Goal: Task Accomplishment & Management: Use online tool/utility

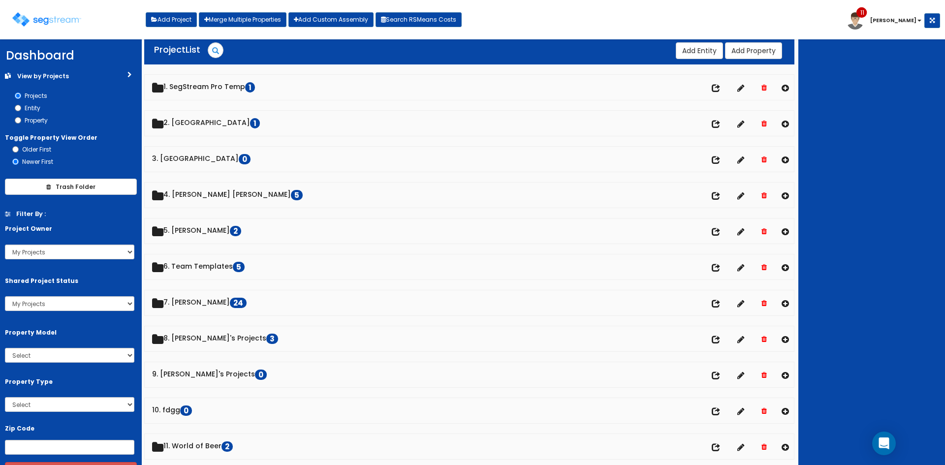
scroll to position [3, 0]
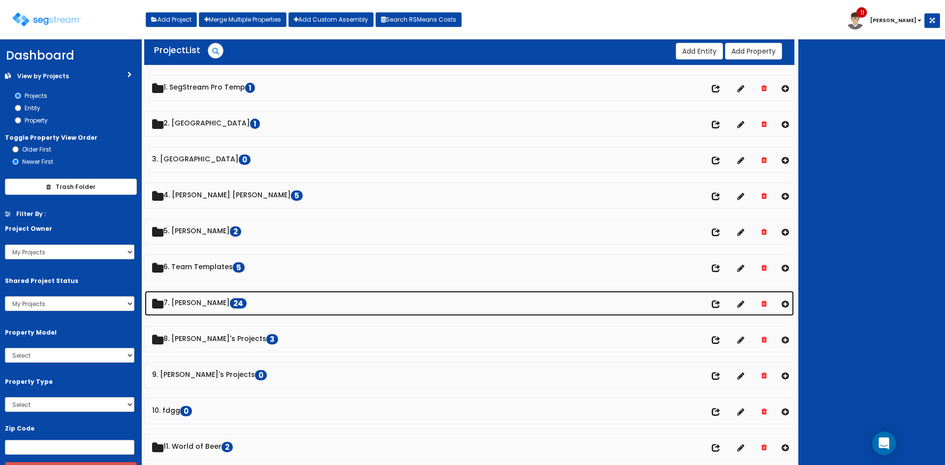
click at [183, 302] on link "7. Dawn 24" at bounding box center [469, 303] width 649 height 25
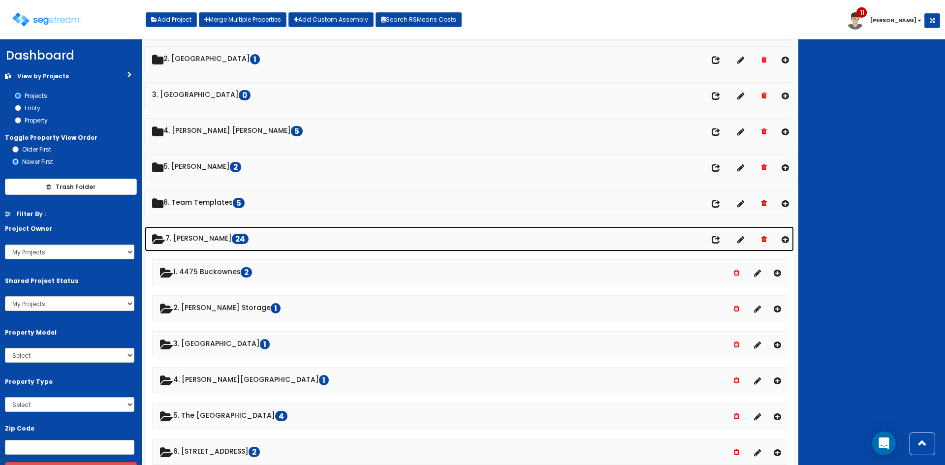
scroll to position [68, 0]
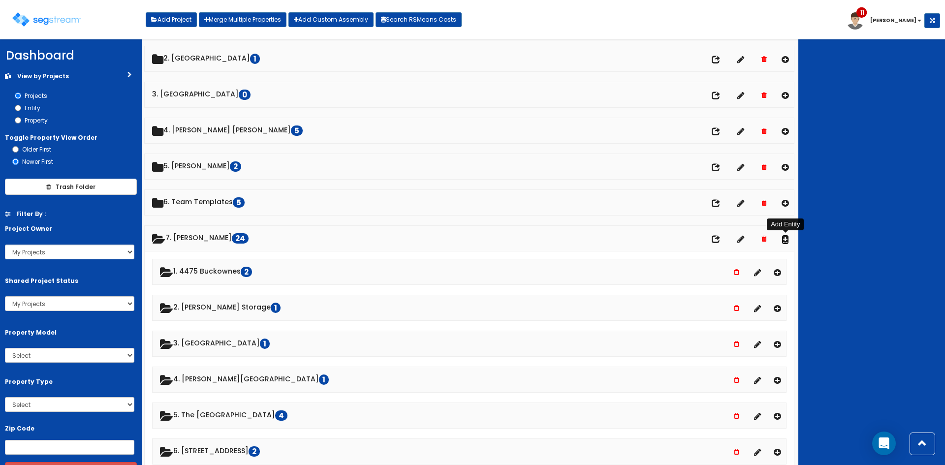
click at [784, 236] on icon at bounding box center [784, 239] width 7 height 8
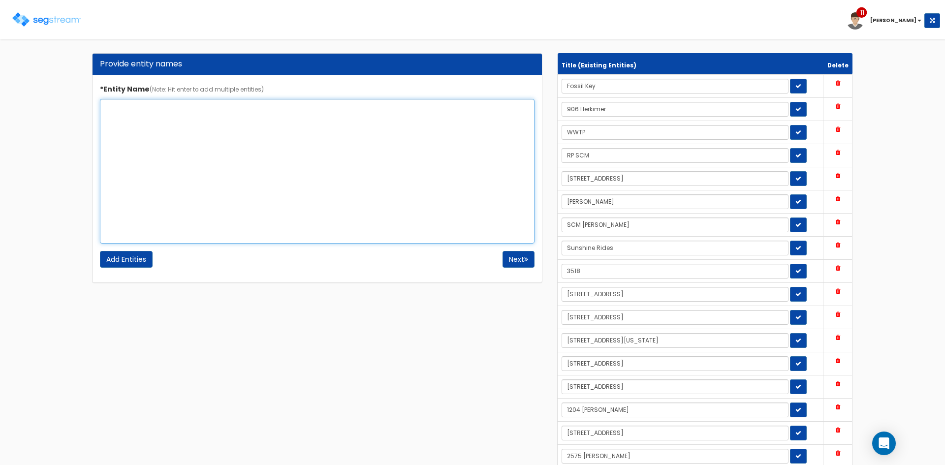
click at [221, 121] on textarea "*Entity Name (Note: Hit enter to add multiple entities)" at bounding box center [317, 171] width 434 height 145
type textarea "108 N Columbus"
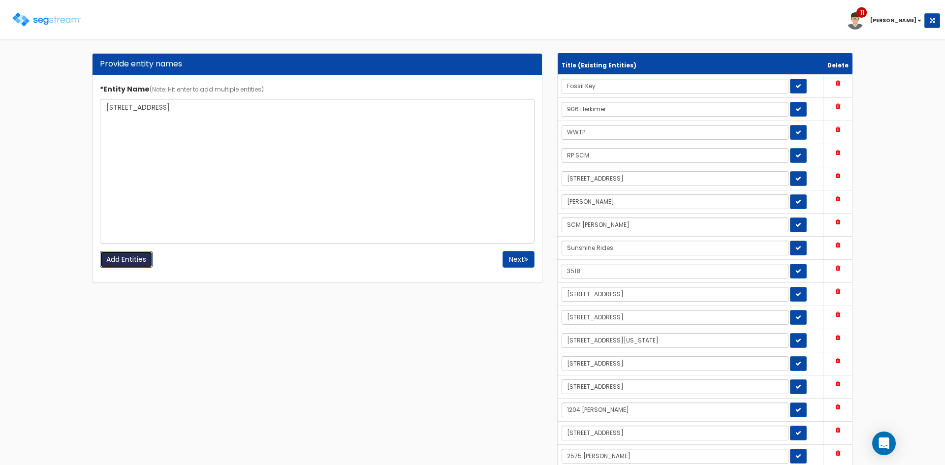
click at [141, 261] on input "Add Entities" at bounding box center [126, 259] width 53 height 17
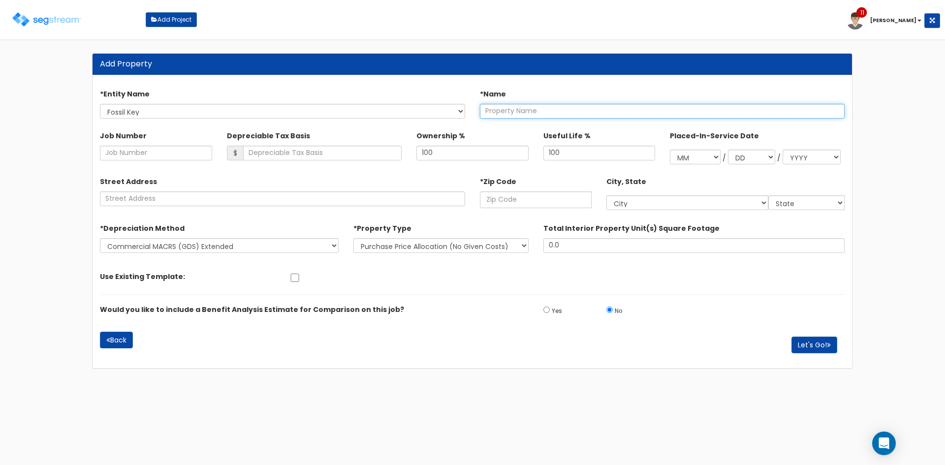
click at [512, 107] on input "text" at bounding box center [662, 111] width 365 height 15
drag, startPoint x: 571, startPoint y: 114, endPoint x: 482, endPoint y: 103, distance: 90.2
click at [482, 104] on input "[STREET_ADDRESS]" at bounding box center [662, 111] width 365 height 15
type input "[STREET_ADDRESS]"
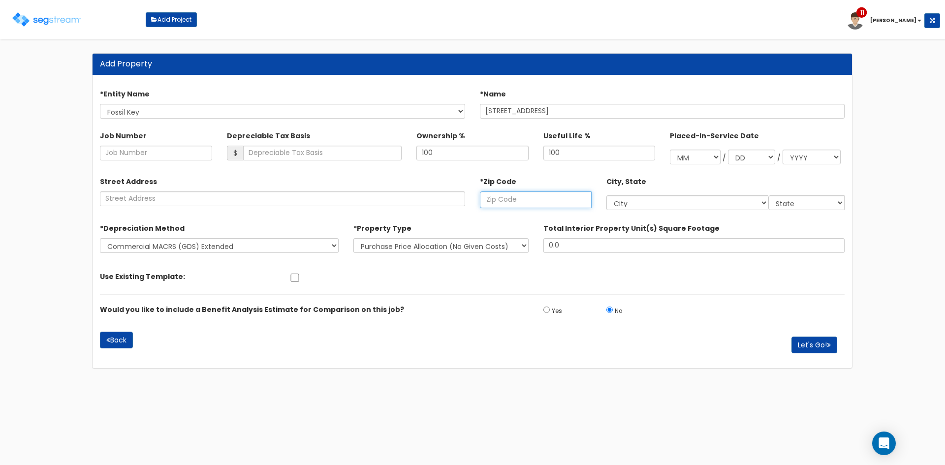
click at [509, 206] on input "text" at bounding box center [536, 199] width 112 height 17
paste input "22314"
type input "22314"
select select "VA"
type input "22314"
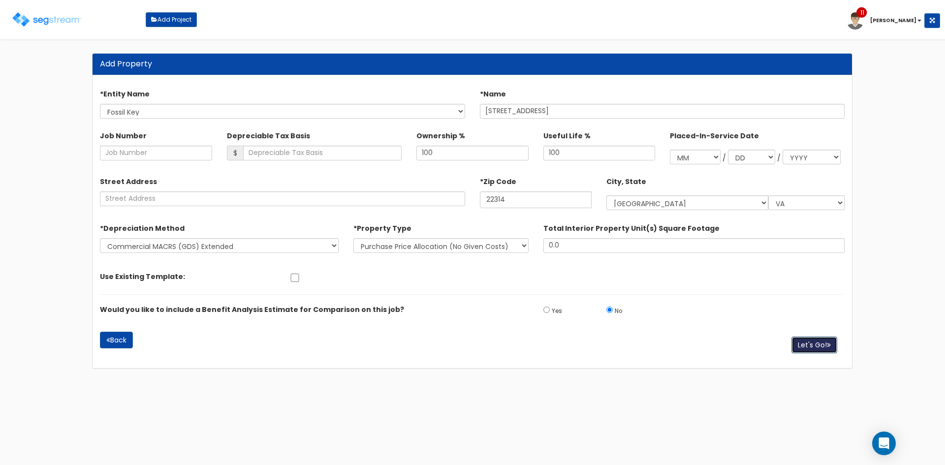
click at [813, 345] on button "Let's Go!" at bounding box center [814, 345] width 46 height 17
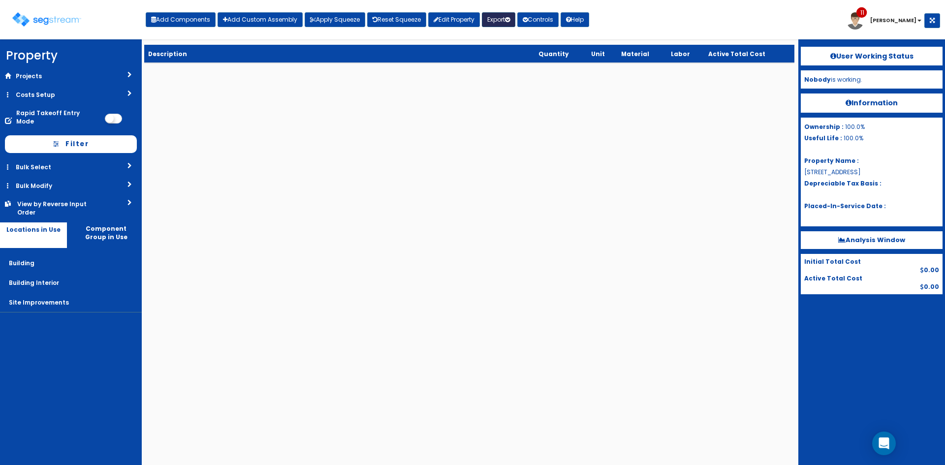
click at [502, 19] on button "Export" at bounding box center [498, 19] width 33 height 15
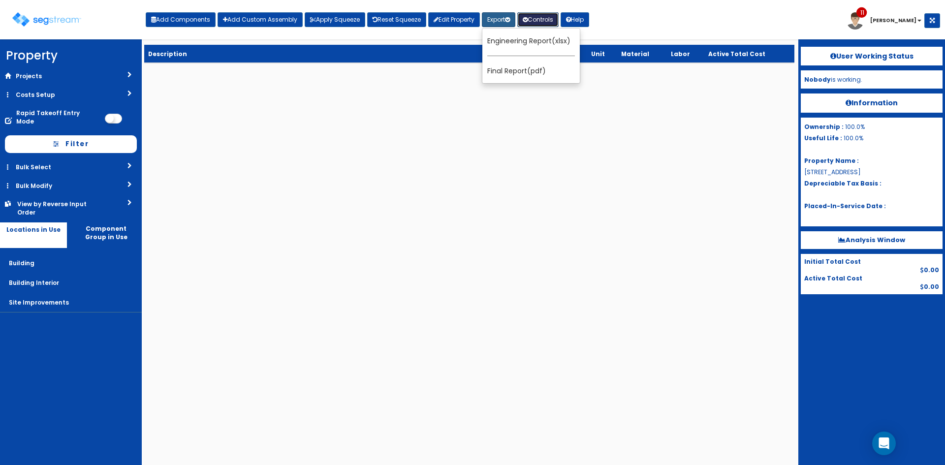
click at [542, 21] on button "Controls" at bounding box center [537, 19] width 41 height 15
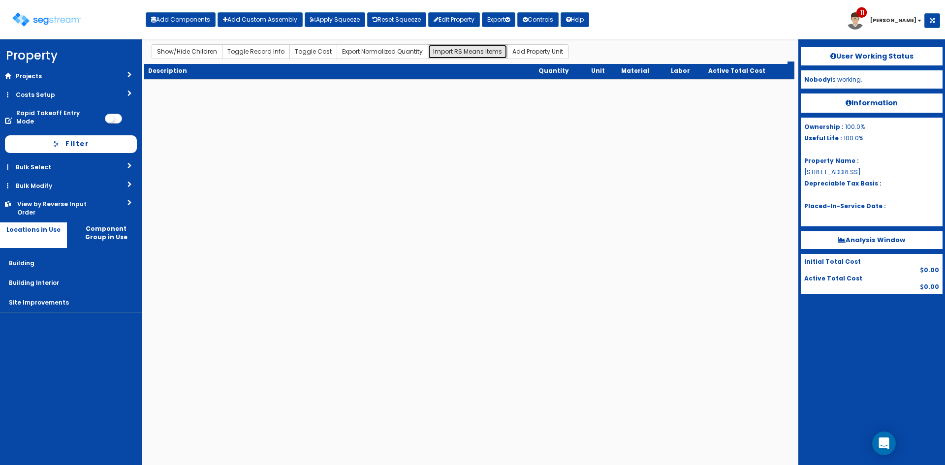
click at [472, 51] on button "Import RS Means Items" at bounding box center [468, 51] width 80 height 15
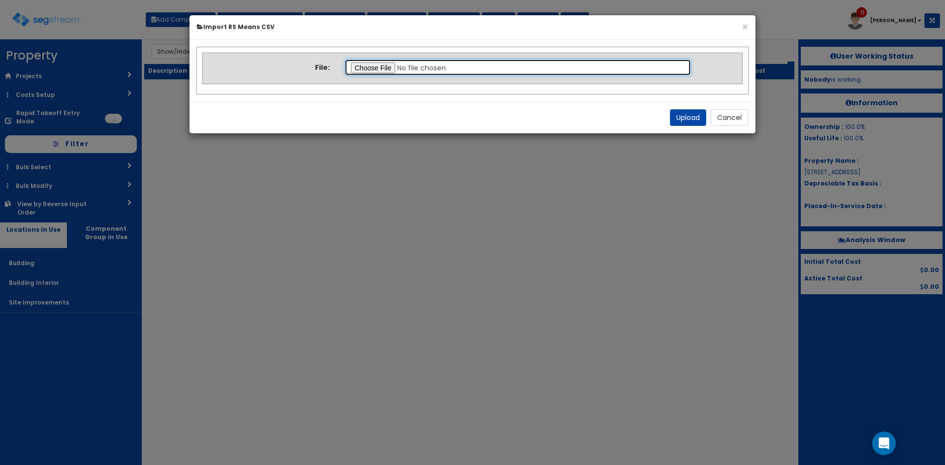
click at [380, 69] on input "file" at bounding box center [517, 67] width 347 height 17
type input "C:\fakepath\Residential Notes Template.csv"
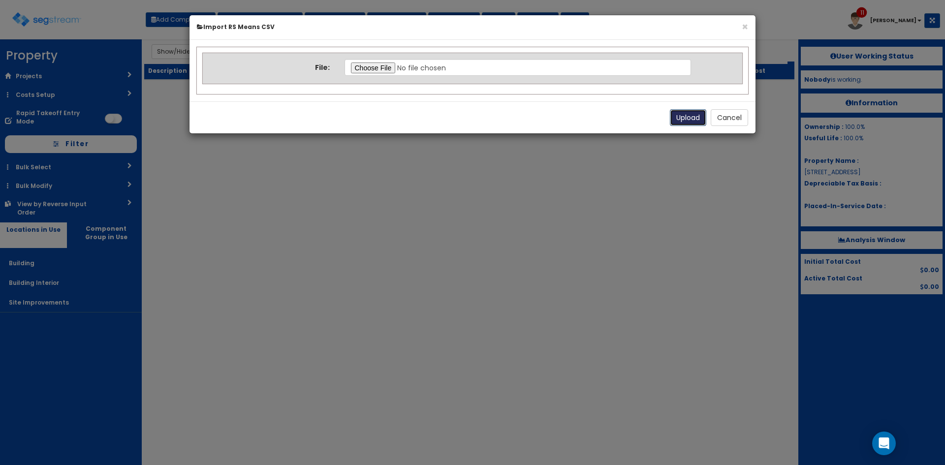
click at [677, 118] on button "Upload" at bounding box center [688, 117] width 36 height 17
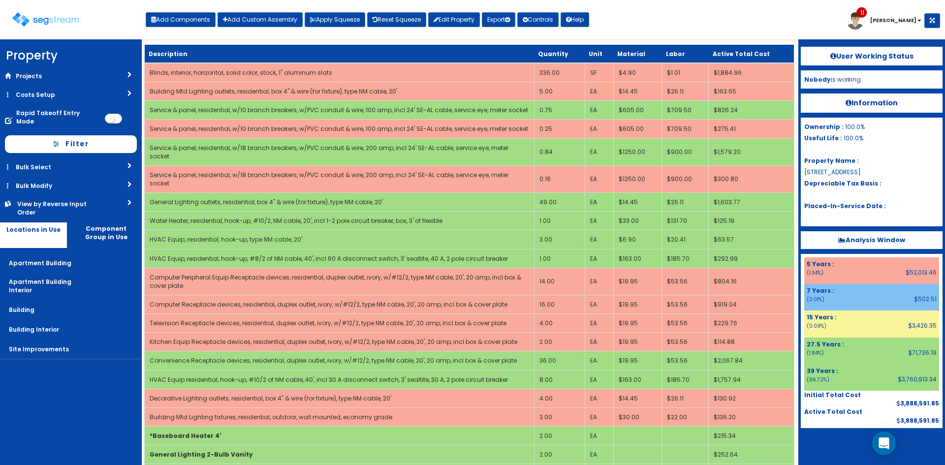
click at [123, 165] on link "Bulk Select" at bounding box center [71, 167] width 142 height 18
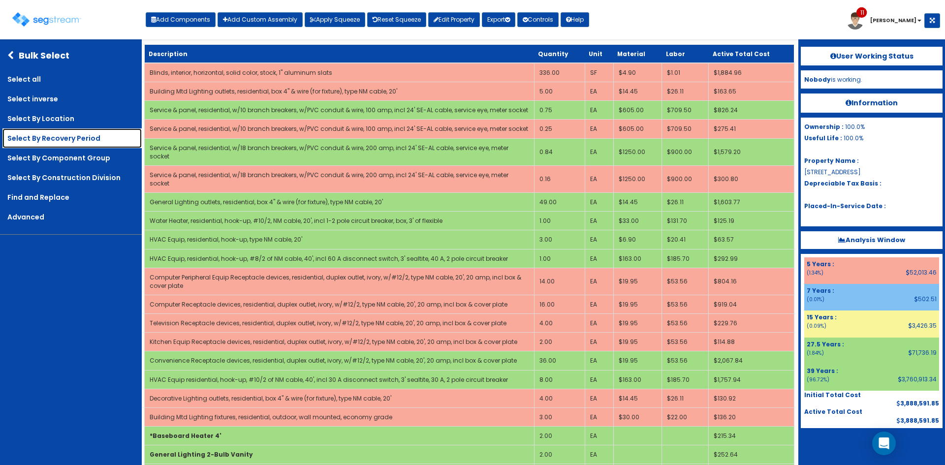
click at [60, 133] on link "Select By Recovery Period" at bounding box center [71, 138] width 139 height 20
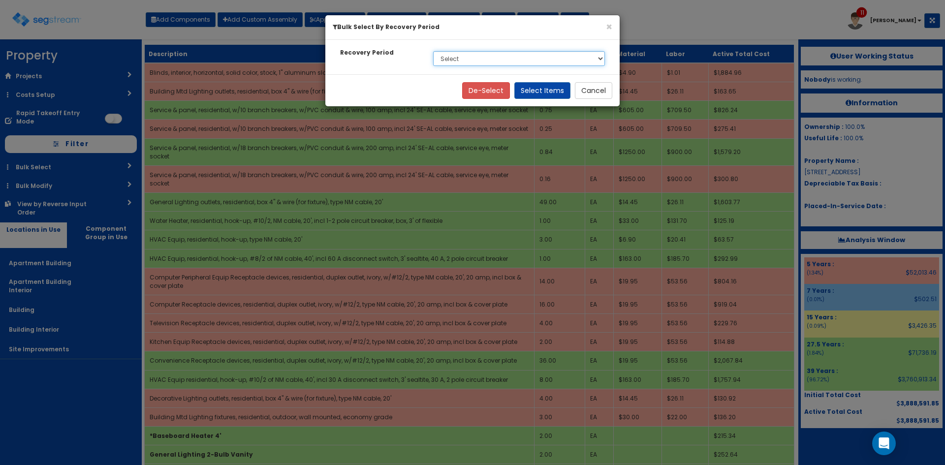
click at [519, 59] on select "Select 5 Years 7 Years 15 Years 27.5 Years 39 Years" at bounding box center [519, 58] width 172 height 15
select select "39Y"
click at [433, 51] on select "Select 5 Years 7 Years 15 Years 27.5 Years 39 Years" at bounding box center [519, 58] width 172 height 15
click at [552, 90] on button "Select Items" at bounding box center [542, 90] width 56 height 17
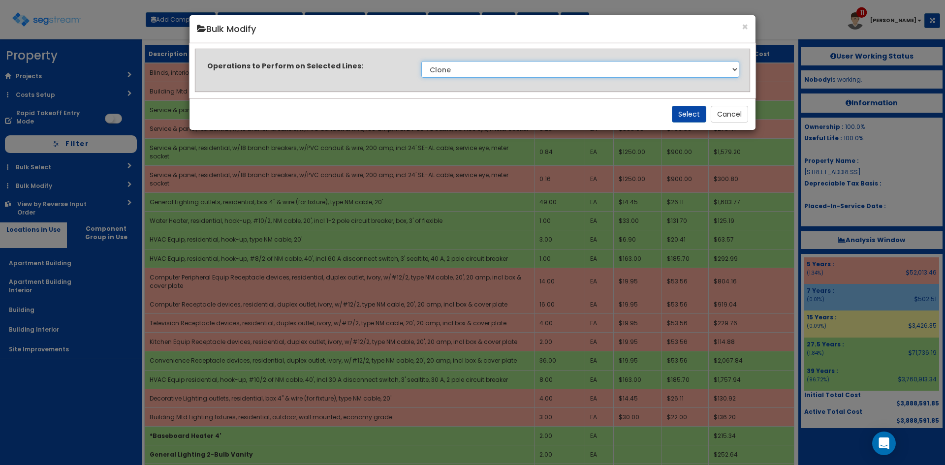
click at [549, 67] on select "Clone Delete Delete Zero Quantities Modify Component Group Modify Cost Sources …" at bounding box center [580, 69] width 318 height 17
select select "modifyRecoveryPeriod"
click at [421, 61] on select "Clone Delete Delete Zero Quantities Modify Component Group Modify Cost Sources …" at bounding box center [580, 69] width 318 height 17
click at [680, 115] on button "Select" at bounding box center [689, 114] width 34 height 17
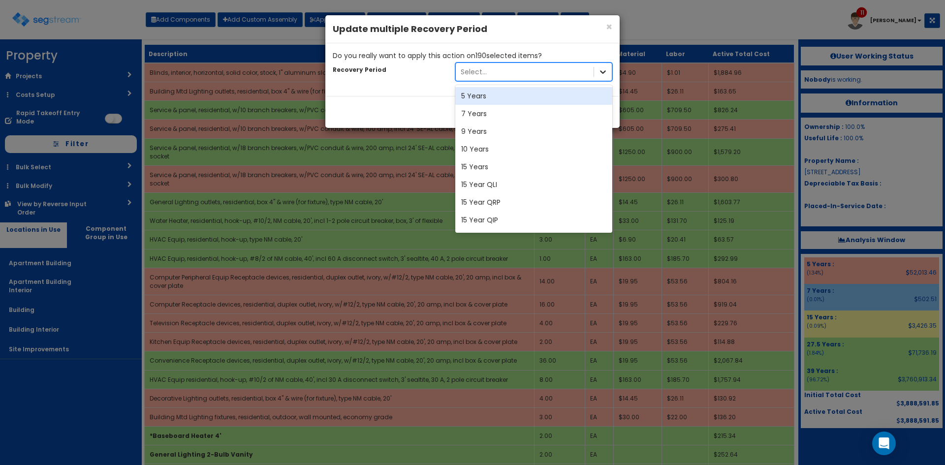
click at [605, 72] on icon at bounding box center [603, 72] width 10 height 10
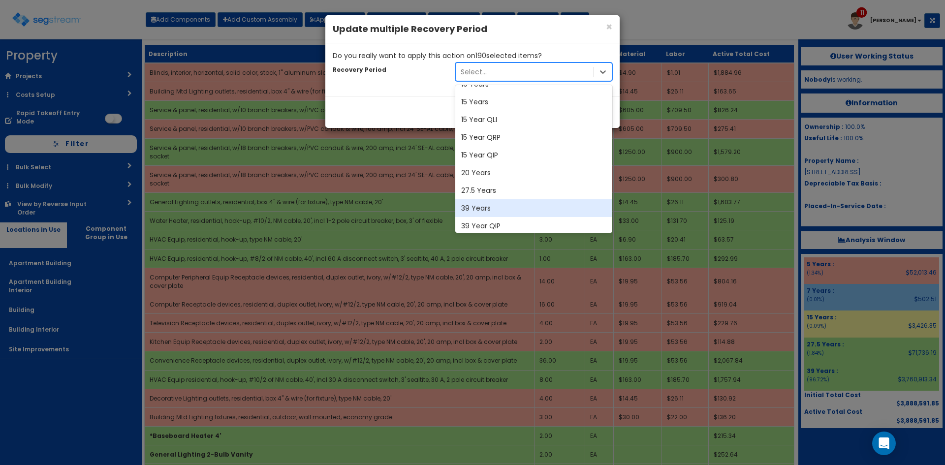
scroll to position [65, 0]
click at [492, 194] on div "27.5 Years" at bounding box center [533, 190] width 157 height 18
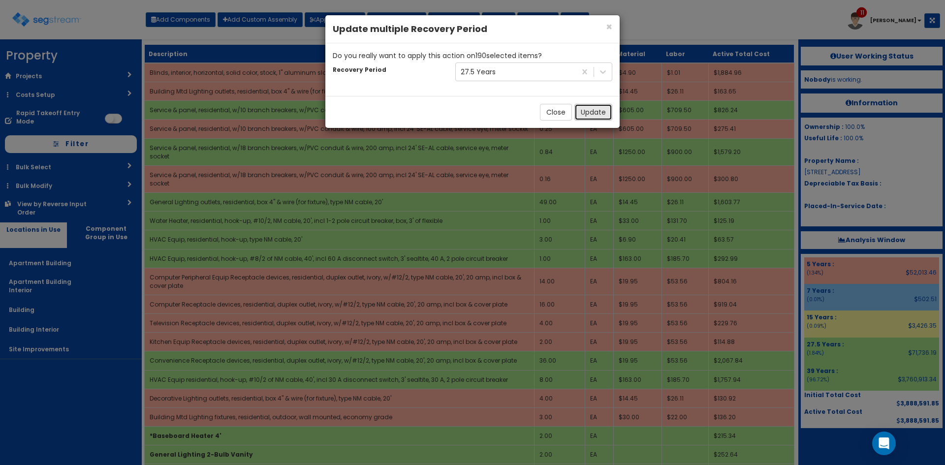
click at [596, 114] on button "Update" at bounding box center [593, 112] width 38 height 17
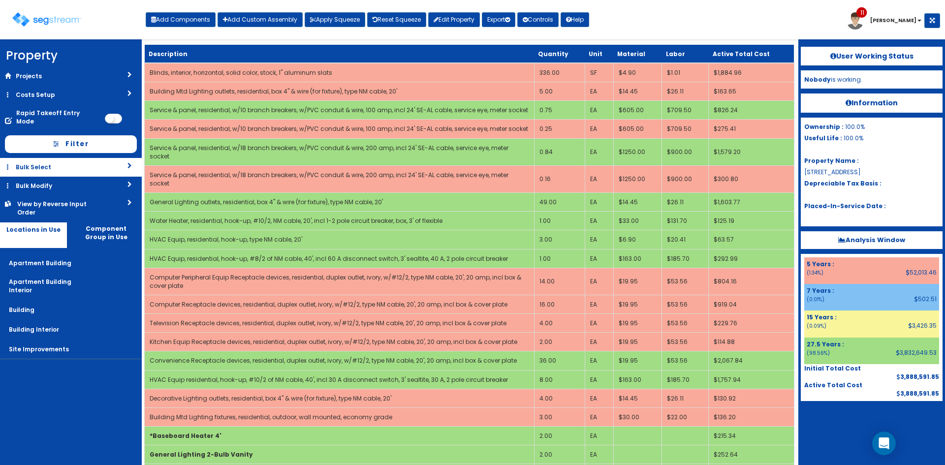
click at [122, 160] on link "Bulk Select" at bounding box center [71, 167] width 142 height 18
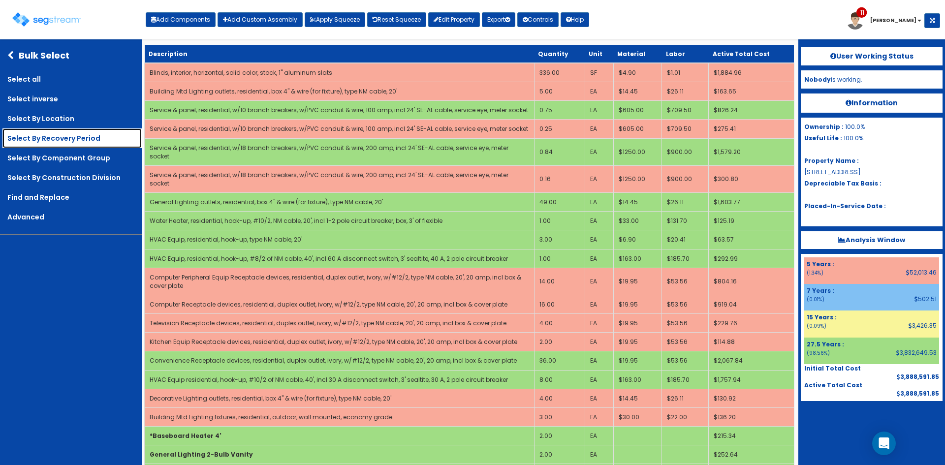
click at [74, 144] on link "Select By Recovery Period" at bounding box center [71, 138] width 139 height 20
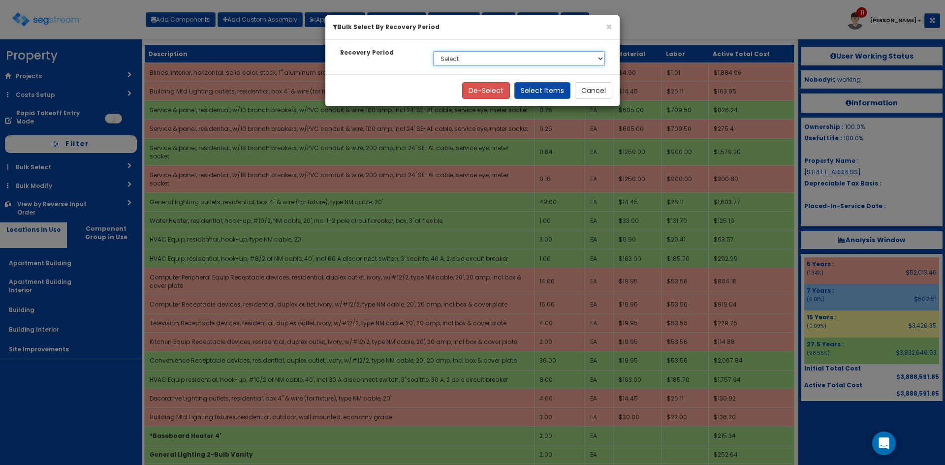
click at [473, 54] on select "Select 5 Years 7 Years 15 Years 27.5 Years" at bounding box center [519, 58] width 172 height 15
click at [433, 51] on select "Select 5 Years 7 Years 15 Years 27.5 Years" at bounding box center [519, 58] width 172 height 15
click at [553, 59] on select "Select 5 Years 7 Years 15 Years 27.5 Years" at bounding box center [519, 58] width 172 height 15
select select "7Y"
click at [433, 51] on select "Select 5 Years 7 Years 15 Years 27.5 Years" at bounding box center [519, 58] width 172 height 15
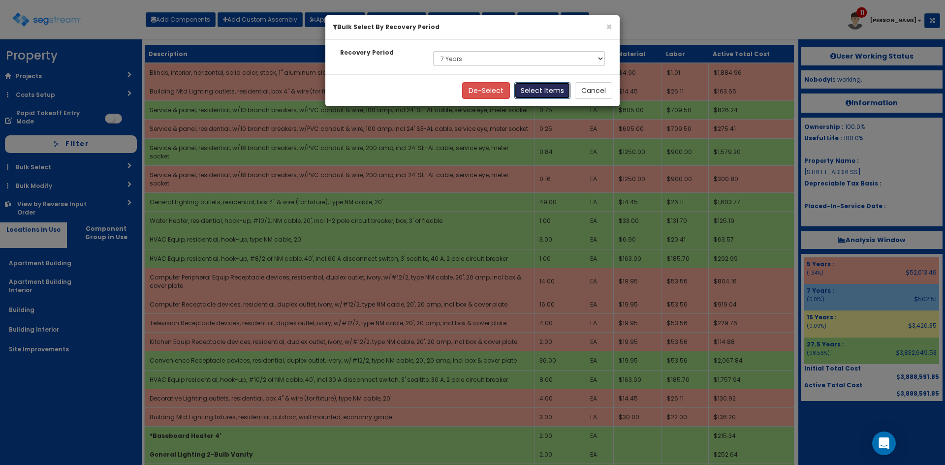
click at [535, 94] on button "Select Items" at bounding box center [542, 90] width 56 height 17
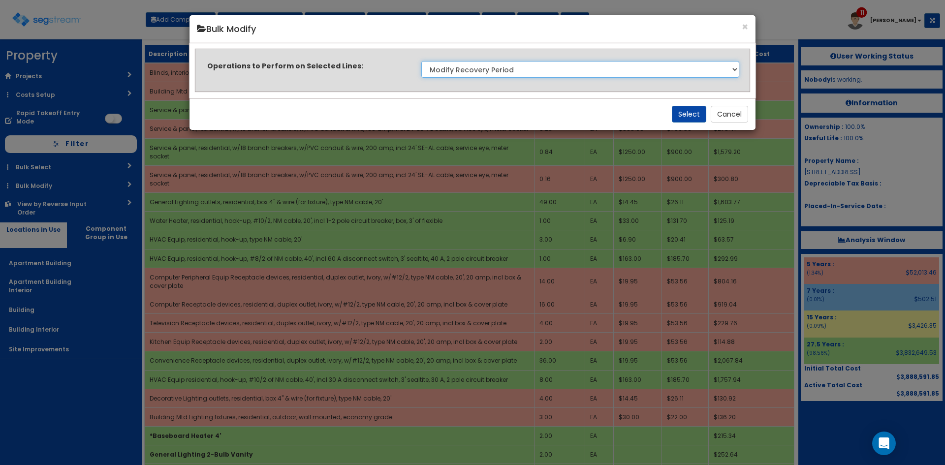
click at [511, 68] on select "Clone Delete Delete Zero Quantities Modify Component Group Modify Cost Sources …" at bounding box center [580, 69] width 318 height 17
click at [421, 61] on select "Clone Delete Delete Zero Quantities Modify Component Group Modify Cost Sources …" at bounding box center [580, 69] width 318 height 17
click at [685, 116] on button "Select" at bounding box center [689, 114] width 34 height 17
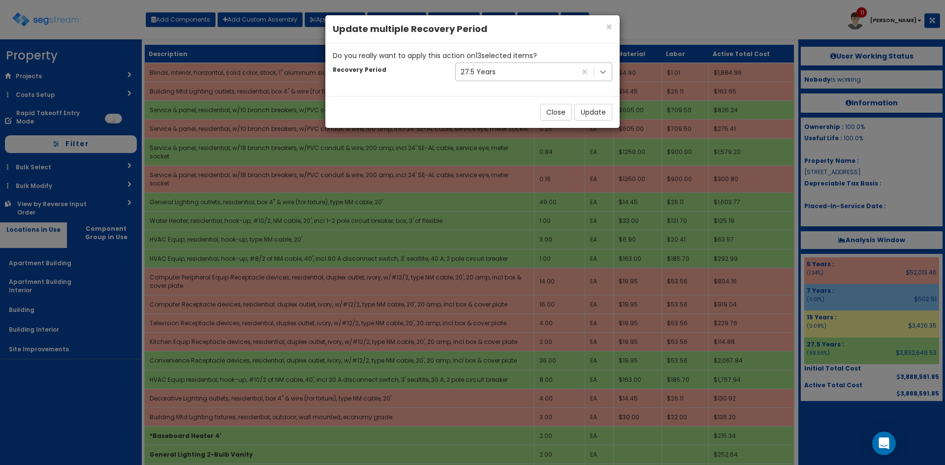
click at [606, 76] on icon at bounding box center [603, 72] width 10 height 10
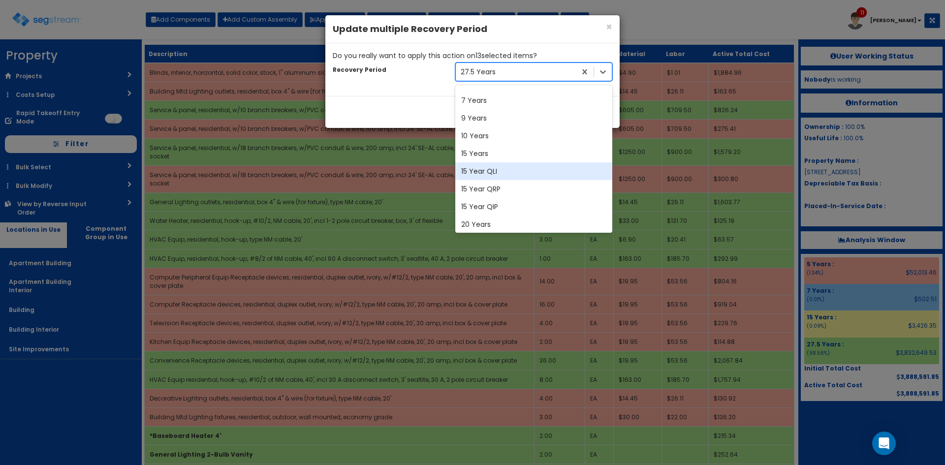
scroll to position [0, 0]
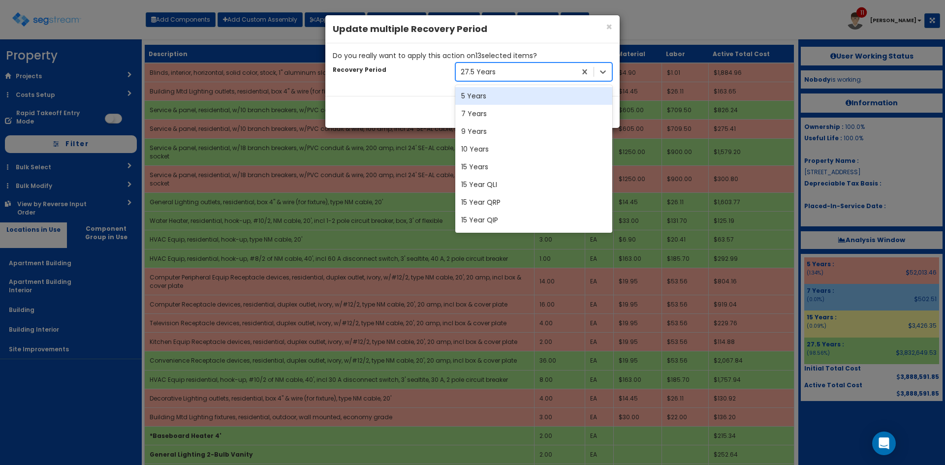
click at [486, 103] on div "5 Years" at bounding box center [533, 96] width 157 height 18
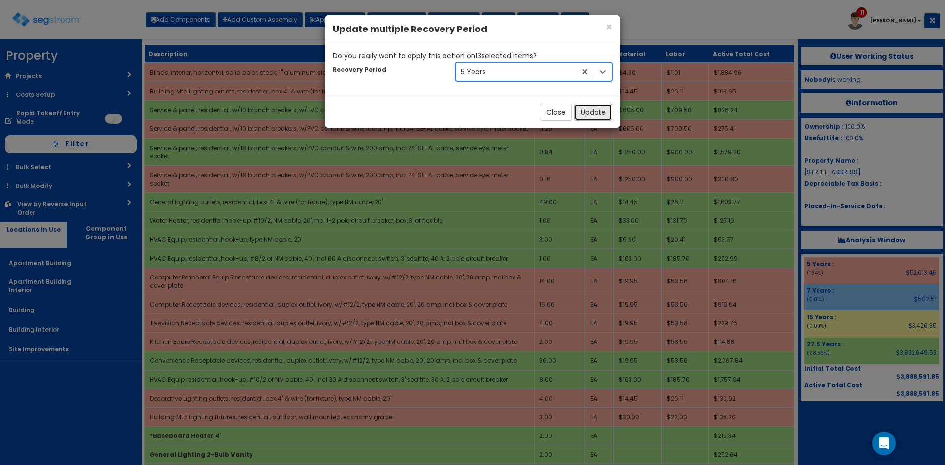
click at [601, 112] on button "Update" at bounding box center [593, 112] width 38 height 17
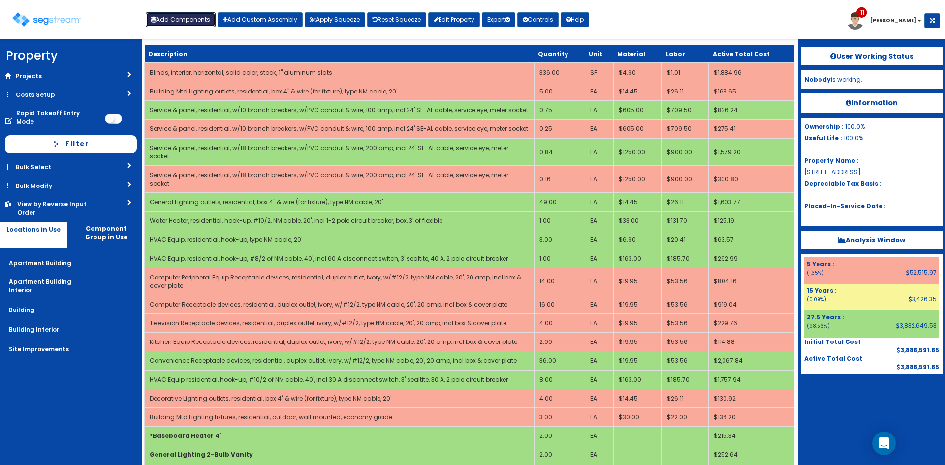
click at [200, 20] on button "Add Components" at bounding box center [181, 19] width 70 height 15
select select "39Y"
select select "default"
select select "7"
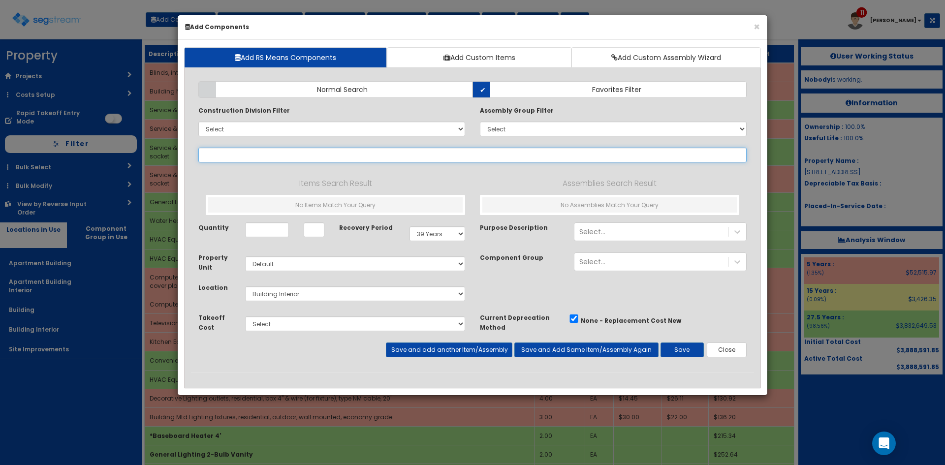
select select
type input "k"
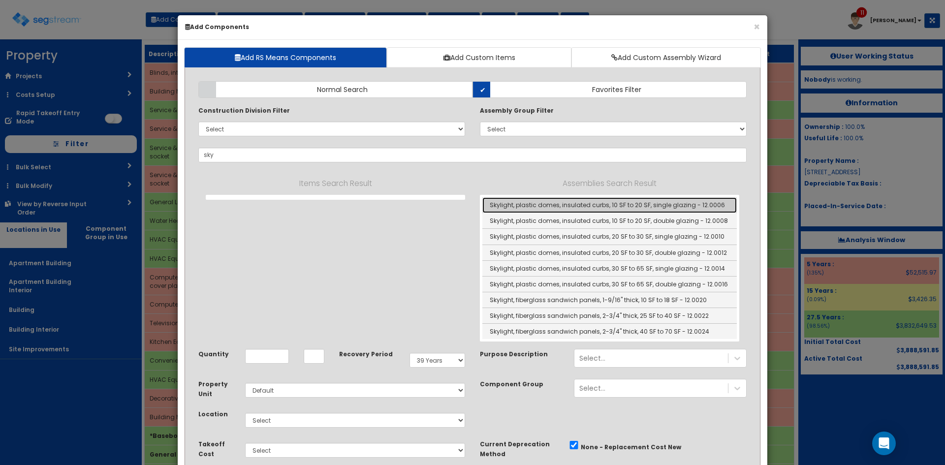
click at [570, 208] on link "Skylight, plastic domes, insulated curbs, 10 SF to 20 SF, single glazing - 12.0…" at bounding box center [609, 205] width 254 height 16
type input "Skylight, plastic domes, insulated curbs, 10 SF to 20 SF, single glazing - 12.0…"
type input "SF"
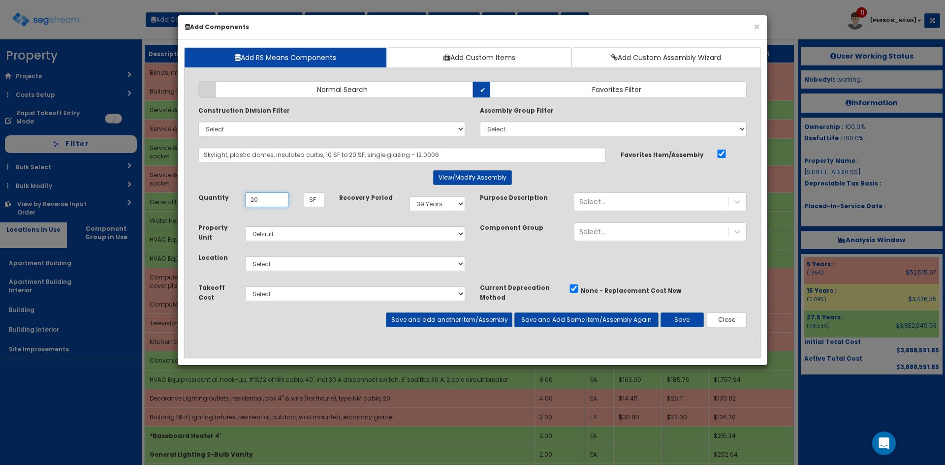
type input "20"
click at [378, 262] on select "Select Apartment Building Apartment Building Interior Building Building Interio…" at bounding box center [355, 263] width 220 height 15
click at [245, 256] on select "Select Apartment Building Apartment Building Interior Building Building Interio…" at bounding box center [355, 263] width 220 height 15
select select "814"
click at [494, 318] on button "Save and add another Item/Assembly" at bounding box center [449, 319] width 126 height 15
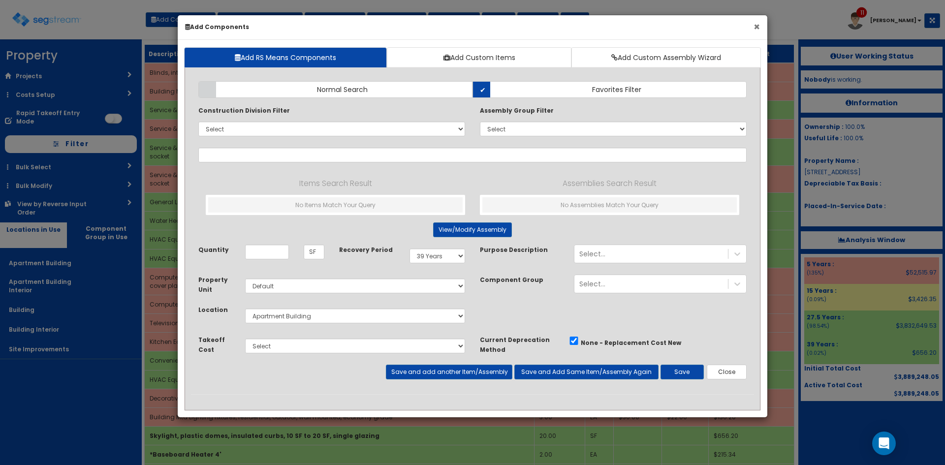
click at [753, 28] on button "×" at bounding box center [756, 27] width 6 height 10
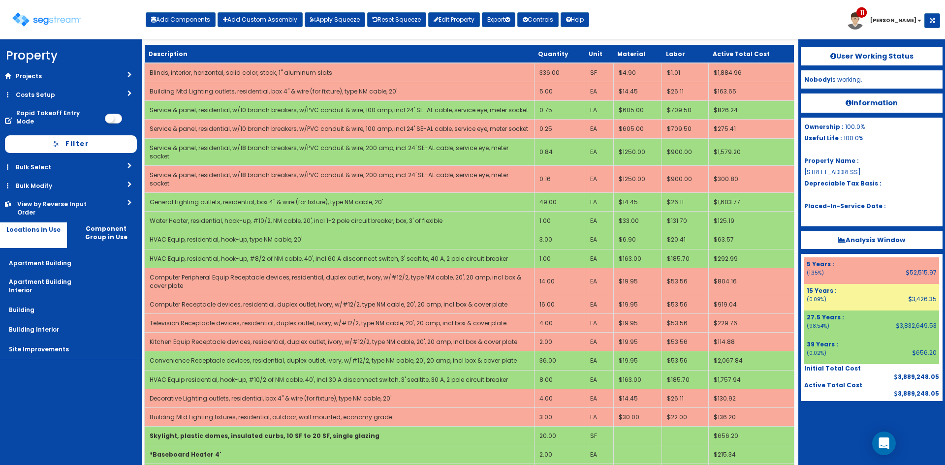
click at [736, 27] on div "Toggle navigation Add Components Add Custom Assembly Apply Squeeze Reset Squeez…" at bounding box center [472, 23] width 935 height 32
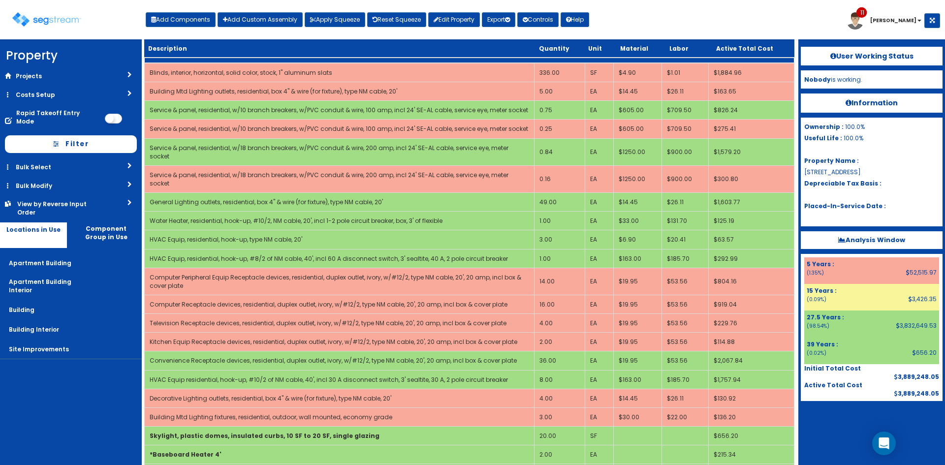
scroll to position [1331, 0]
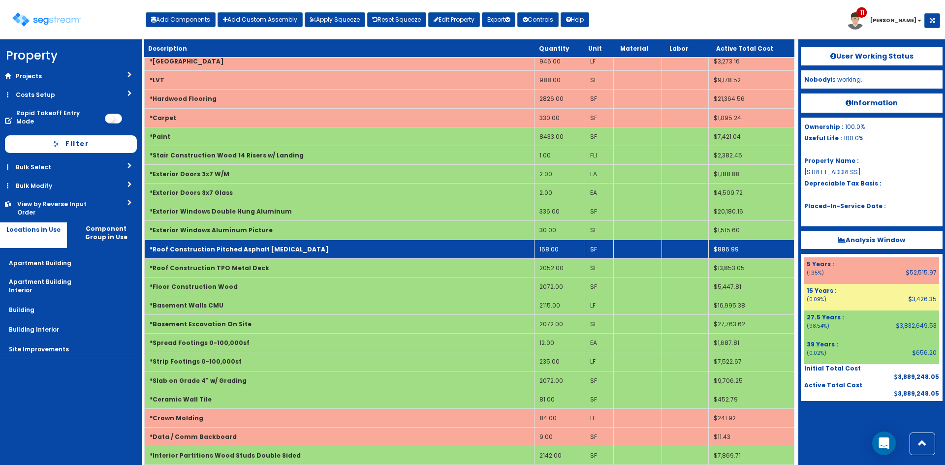
click at [499, 240] on td "*Roof Construction Pitched Asphalt [MEDICAL_DATA]" at bounding box center [340, 249] width 390 height 19
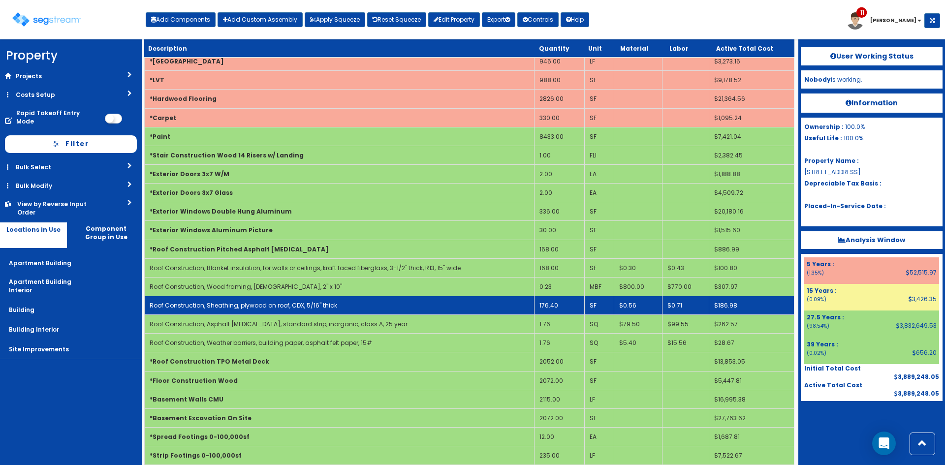
click at [560, 296] on td "176.40" at bounding box center [559, 305] width 50 height 19
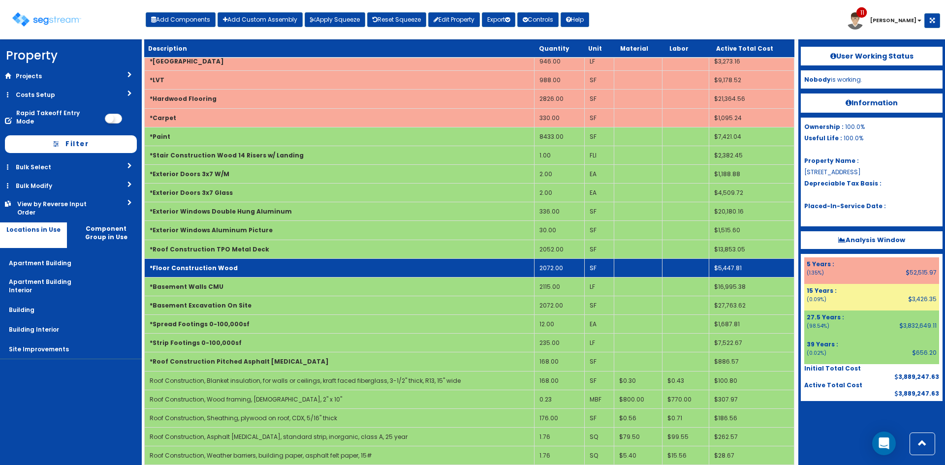
click at [278, 258] on td "*Floor Construction Wood" at bounding box center [340, 267] width 390 height 19
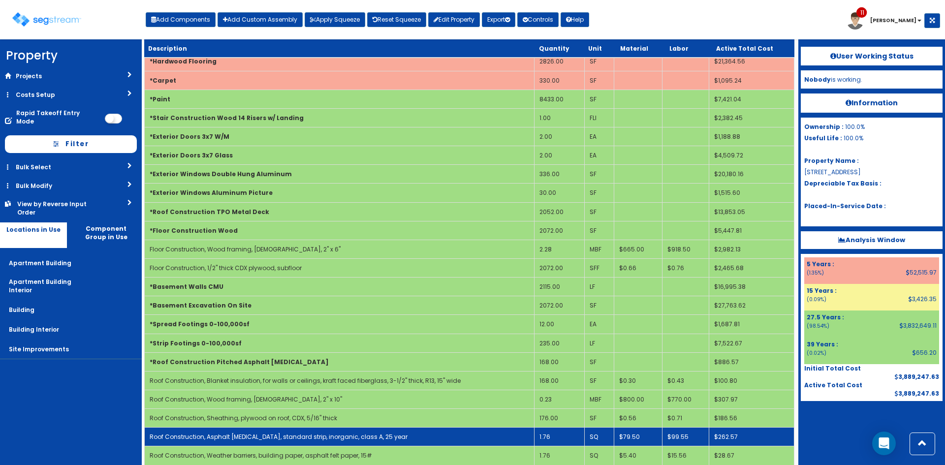
click at [555, 428] on td "1.76" at bounding box center [559, 437] width 50 height 19
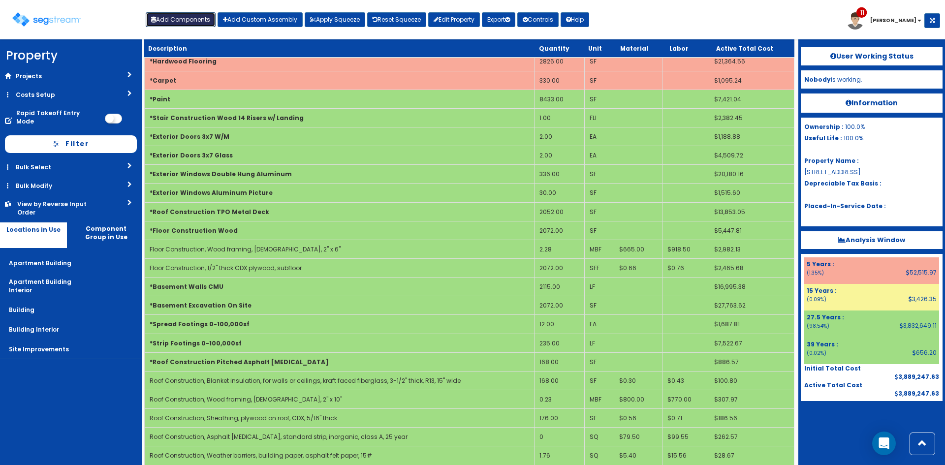
click at [200, 23] on button "Add Components" at bounding box center [181, 19] width 70 height 15
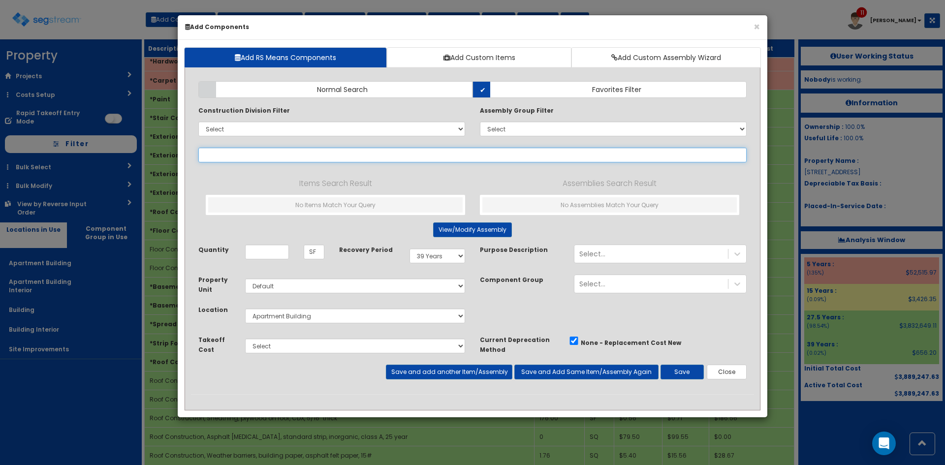
select select
click at [289, 155] on input "text" at bounding box center [472, 155] width 548 height 15
type input "slate"
click at [739, 369] on button "Close" at bounding box center [727, 372] width 40 height 15
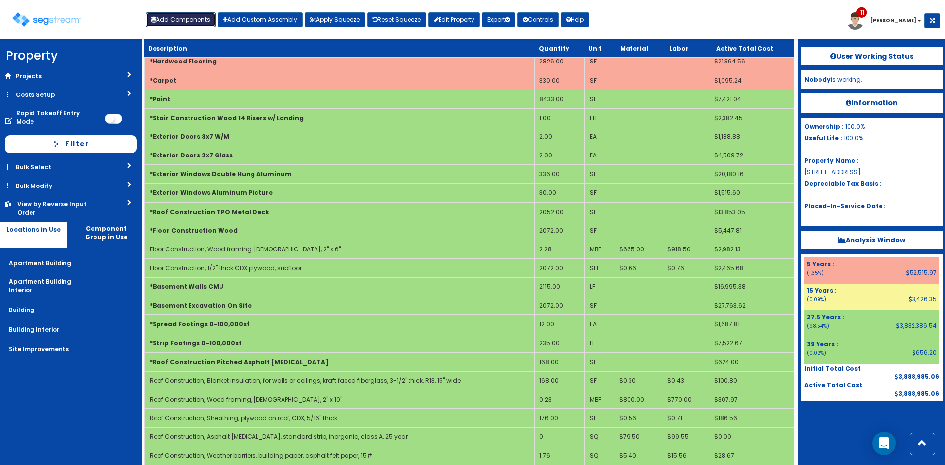
click at [164, 24] on button "Add Components" at bounding box center [181, 19] width 70 height 15
select select "814"
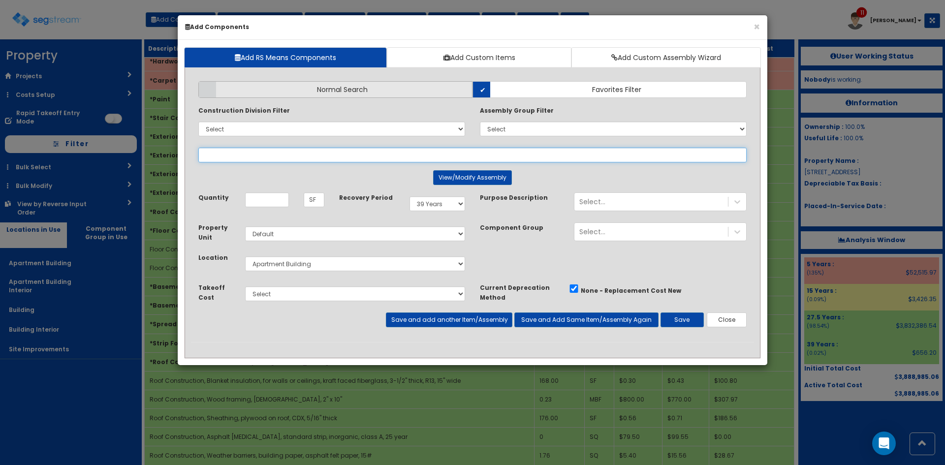
select select
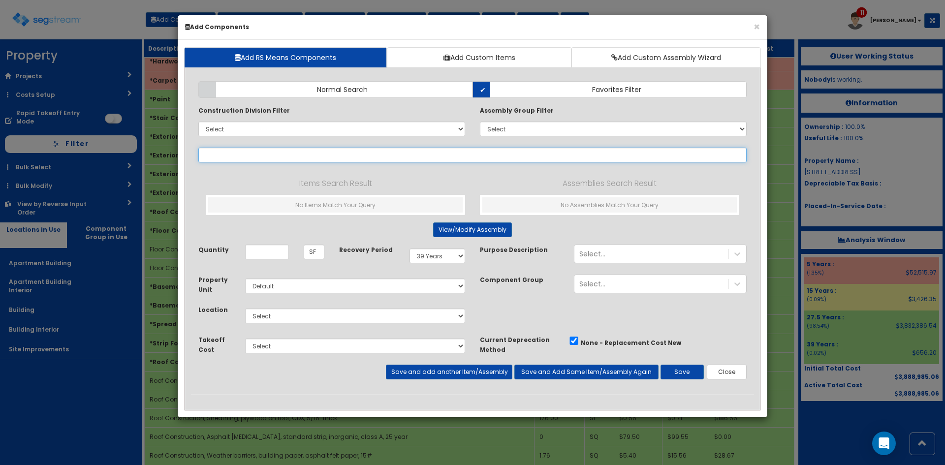
click at [239, 153] on input "text" at bounding box center [472, 155] width 548 height 15
click at [356, 86] on span "Normal Search" at bounding box center [342, 90] width 51 height 10
click at [0, 0] on input "Normal Search" at bounding box center [0, 0] width 0 height 0
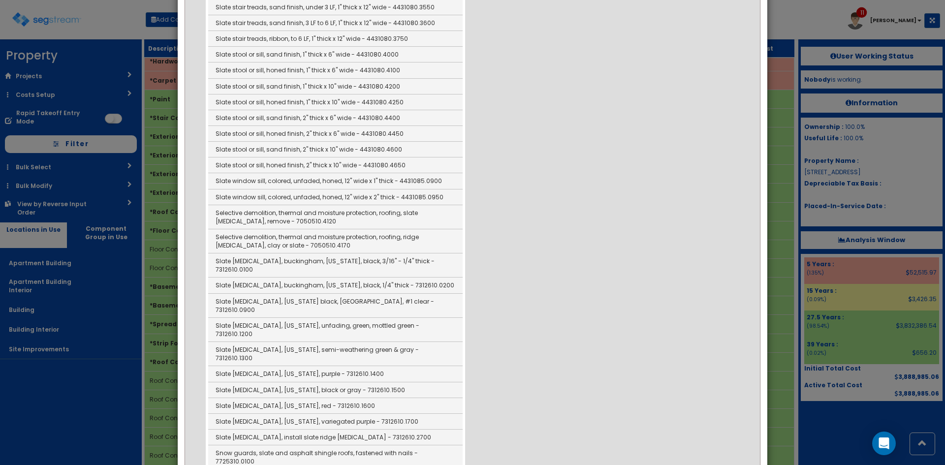
scroll to position [787, 0]
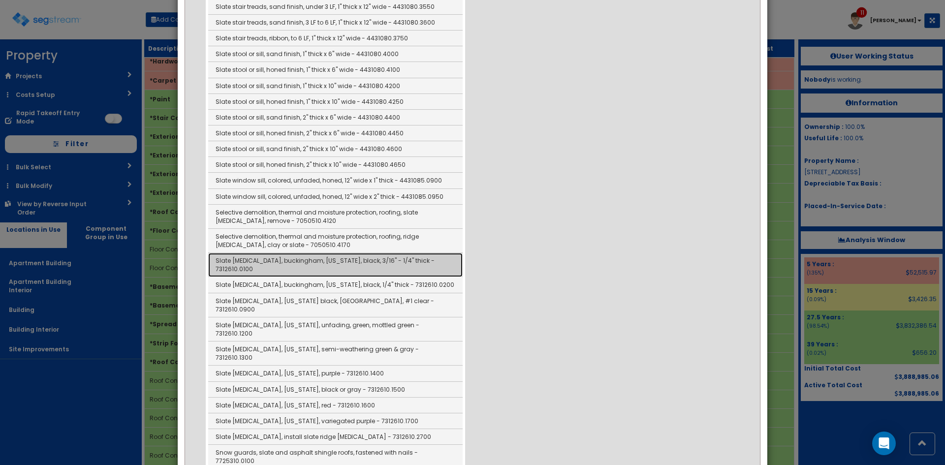
click at [302, 253] on link "Slate [MEDICAL_DATA], buckingham, [US_STATE], black, 3/16" - 1/4" thick - 73126…" at bounding box center [335, 265] width 254 height 24
type input "Slate [MEDICAL_DATA], buckingham, [US_STATE], black, 3/16" - 1/4" thick - 73126…"
checkbox input "false"
type input "SQ"
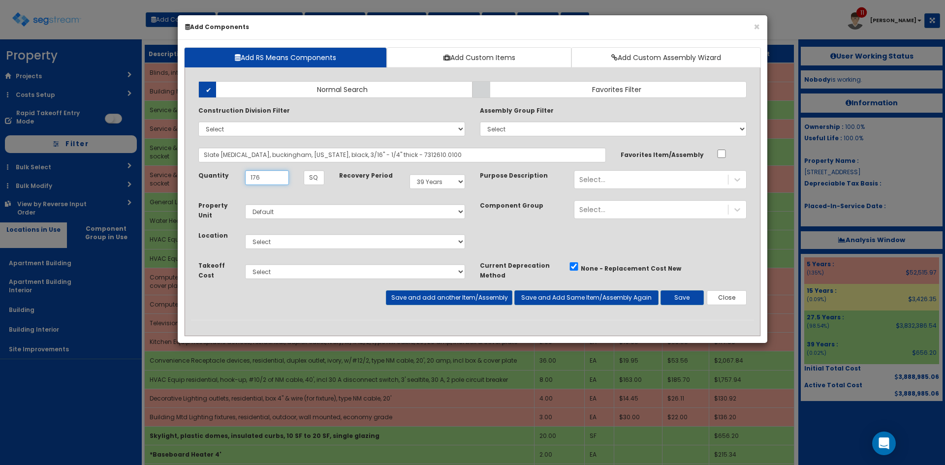
drag, startPoint x: 267, startPoint y: 177, endPoint x: 213, endPoint y: 174, distance: 54.2
click at [212, 175] on div "Quantity 176 SQ" at bounding box center [261, 177] width 141 height 15
type input "1.76"
click at [345, 237] on select "Select Apartment Building Apartment Building Interior Building Building Interio…" at bounding box center [355, 241] width 220 height 15
select select "814"
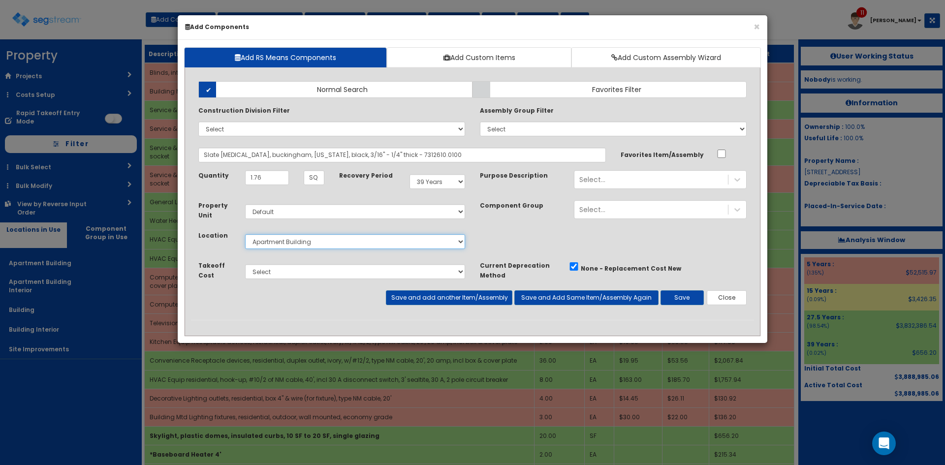
click at [245, 234] on select "Select Apartment Building Apartment Building Interior Building Building Interio…" at bounding box center [355, 241] width 220 height 15
click at [677, 294] on button "Save" at bounding box center [681, 297] width 43 height 15
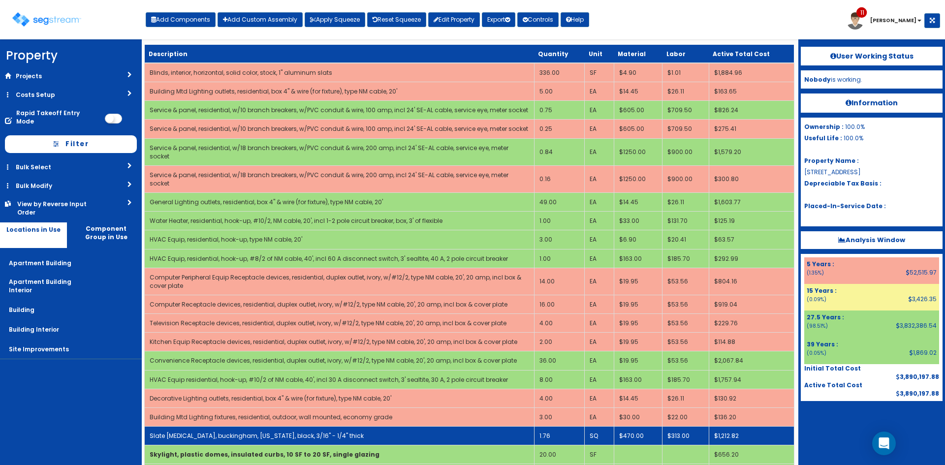
click at [267, 432] on link "Slate [MEDICAL_DATA], buckingham, [US_STATE], black, 3/16" - 1/4" thick" at bounding box center [257, 436] width 214 height 8
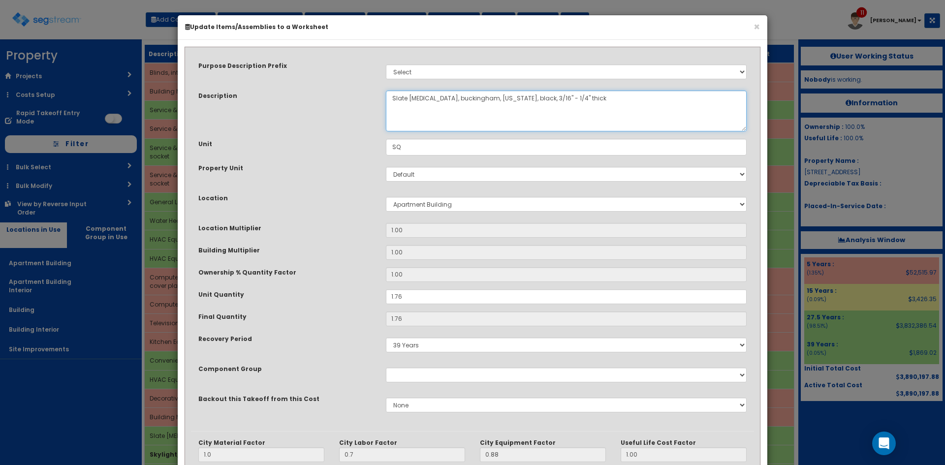
click at [450, 98] on textarea "Slate [MEDICAL_DATA], buckingham, [US_STATE], black, 3/16" - 1/4" thick" at bounding box center [566, 111] width 361 height 41
drag, startPoint x: 500, startPoint y: 98, endPoint x: 439, endPoint y: 98, distance: 61.0
click at [439, 98] on textarea "Slate [MEDICAL_DATA], buckingham, [US_STATE], black, 3/16" - 1/4" thick" at bounding box center [566, 111] width 361 height 41
click at [391, 96] on textarea "Slate [MEDICAL_DATA], buckingham, [US_STATE], black, 3/16" - 1/4" thick" at bounding box center [566, 111] width 361 height 41
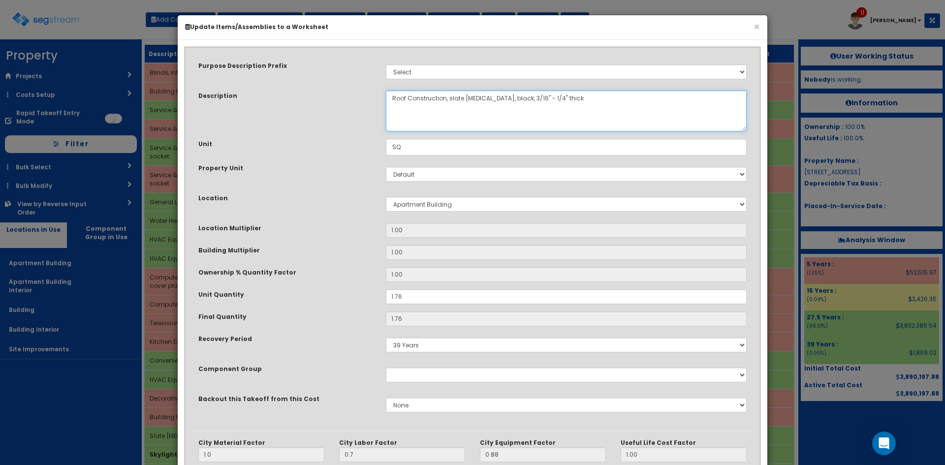
scroll to position [136, 0]
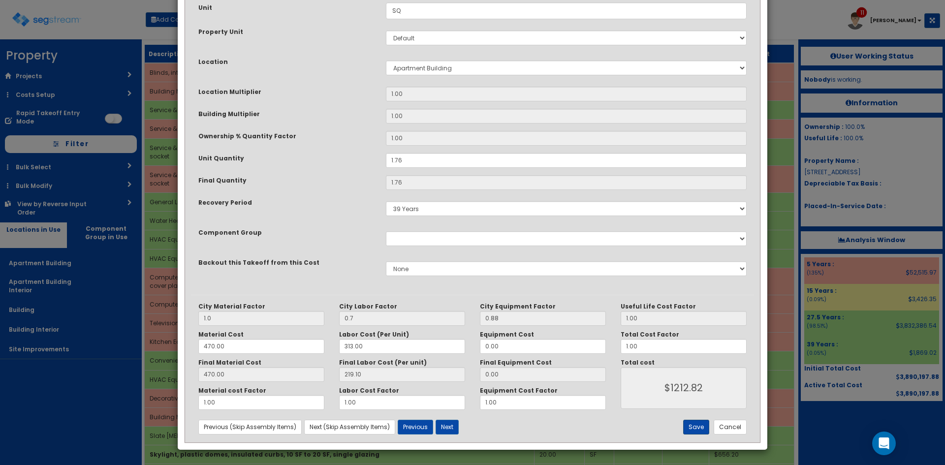
type textarea "Roof Construction, slate [MEDICAL_DATA], black, 3/16" - 1/4" thick"
click at [692, 424] on button "Save" at bounding box center [696, 427] width 26 height 15
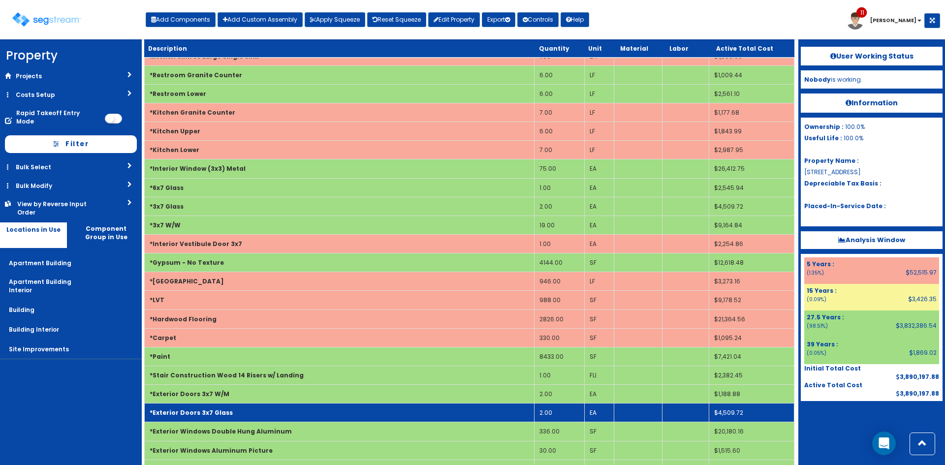
scroll to position [1131, 0]
click at [389, 403] on td "*Exterior Doors 3x7 Glass" at bounding box center [340, 412] width 390 height 19
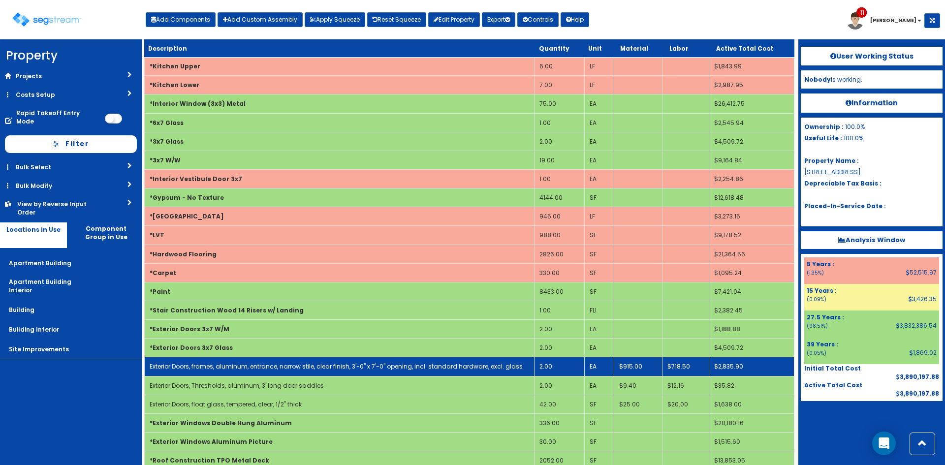
scroll to position [1196, 0]
click at [557, 357] on td "2.00" at bounding box center [559, 366] width 50 height 19
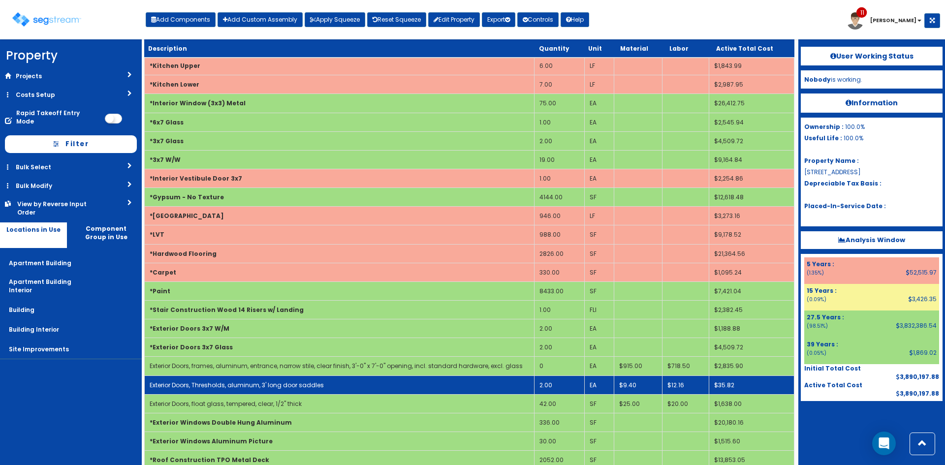
click at [555, 375] on td "2.00" at bounding box center [559, 384] width 50 height 19
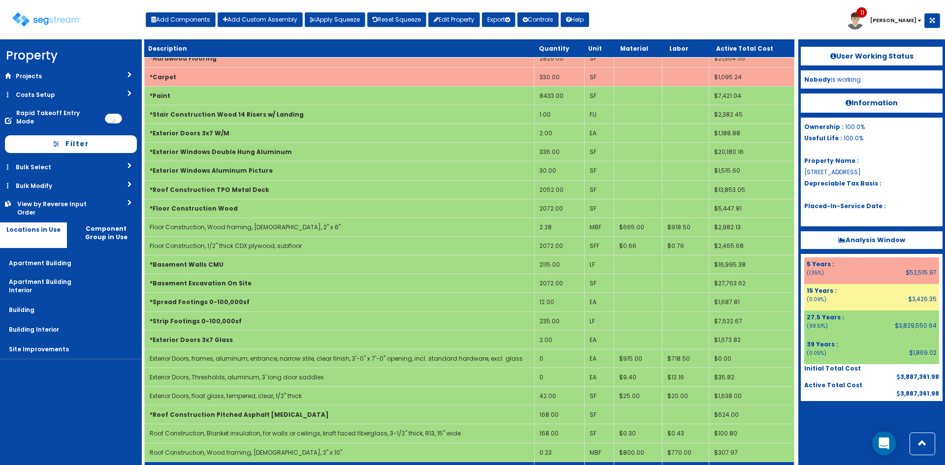
scroll to position [1391, 0]
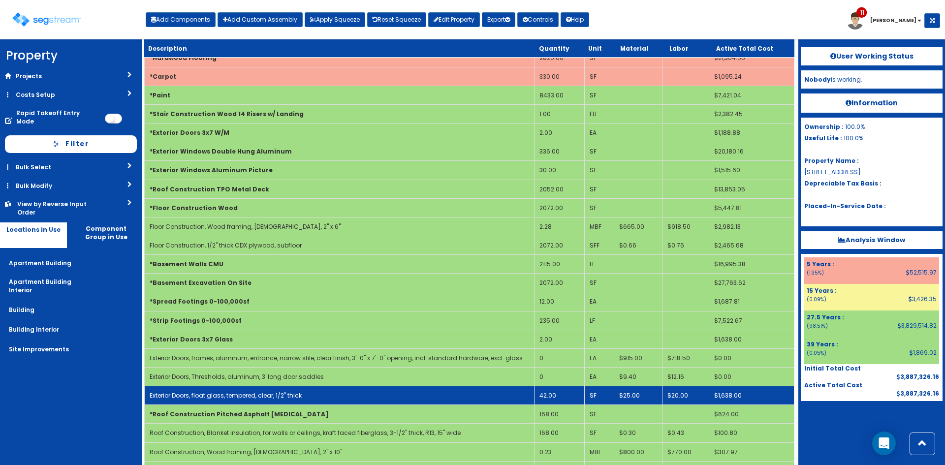
click at [554, 386] on td "42.00" at bounding box center [559, 395] width 50 height 19
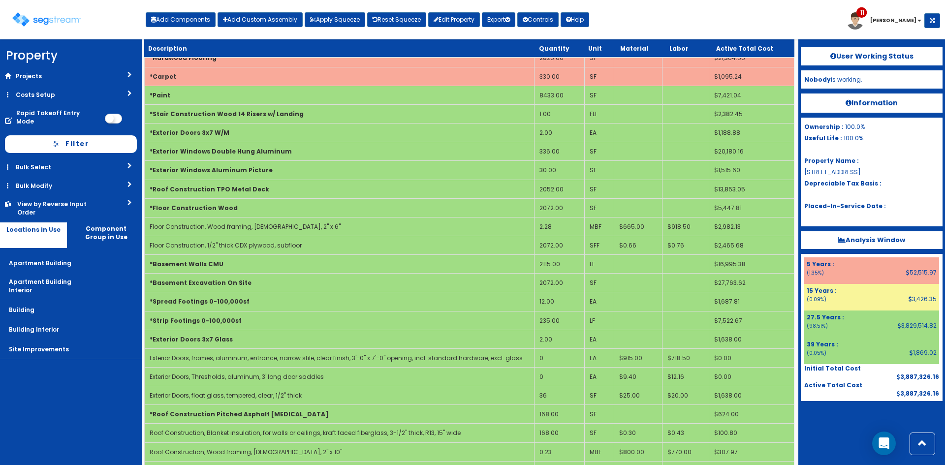
click at [61, 391] on nav "Property DB Projects Recent Properties SegStream Pro Takeoff Sheet SegStream Pr…" at bounding box center [71, 252] width 142 height 426
click at [176, 20] on button "Add Components" at bounding box center [181, 19] width 70 height 15
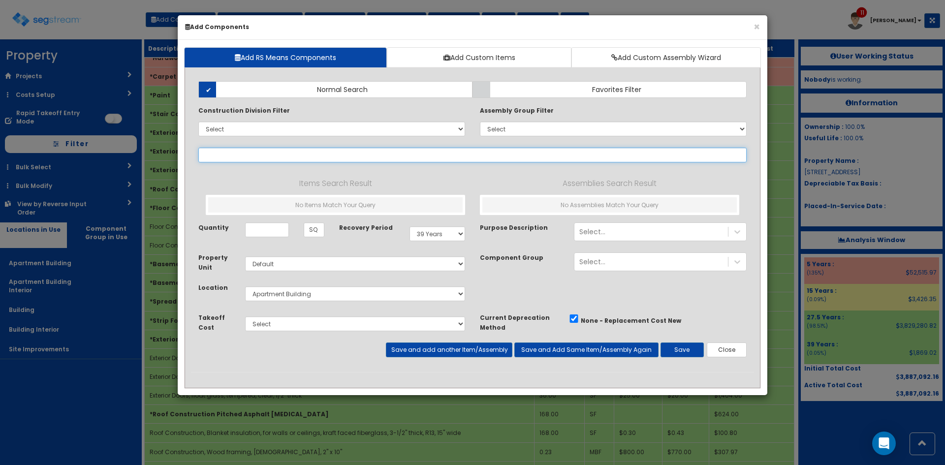
select select
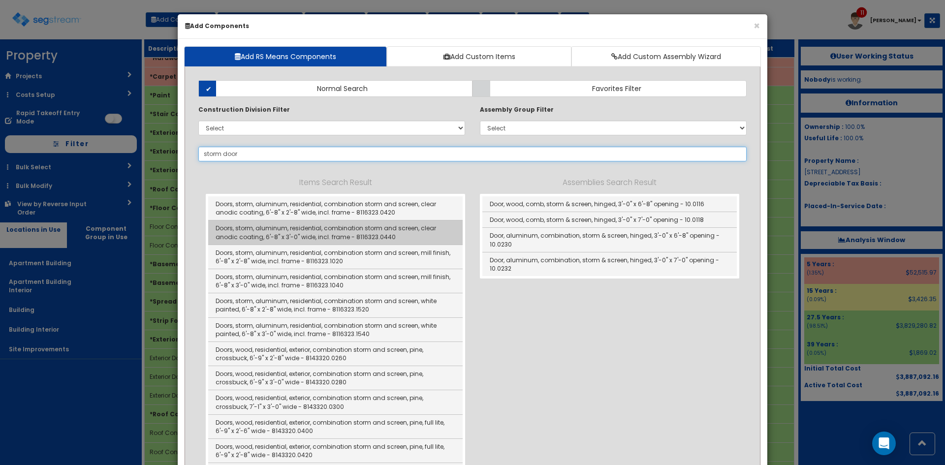
scroll to position [0, 0]
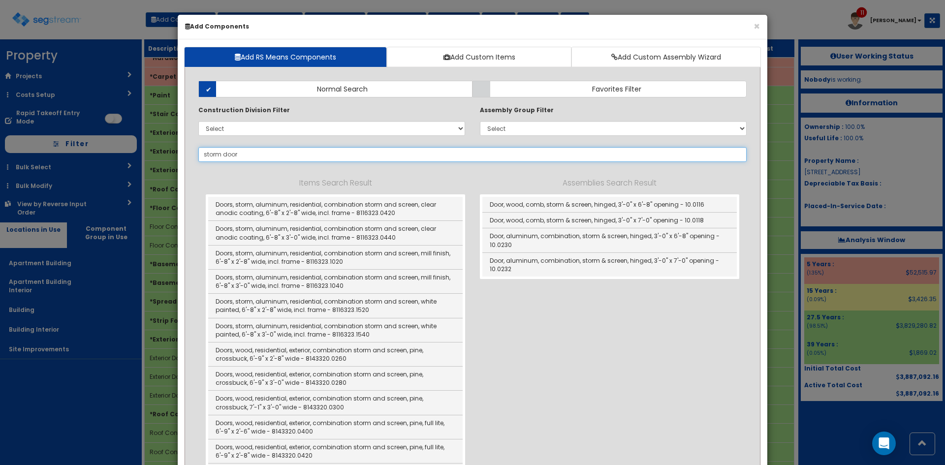
click at [256, 159] on input "storm door" at bounding box center [472, 154] width 548 height 15
drag, startPoint x: 290, startPoint y: 153, endPoint x: 178, endPoint y: 159, distance: 112.4
click at [178, 159] on div "Add RS Means Components Add Custom Items Add Custom Assembly Wizard Add Items A…" at bounding box center [472, 415] width 589 height 752
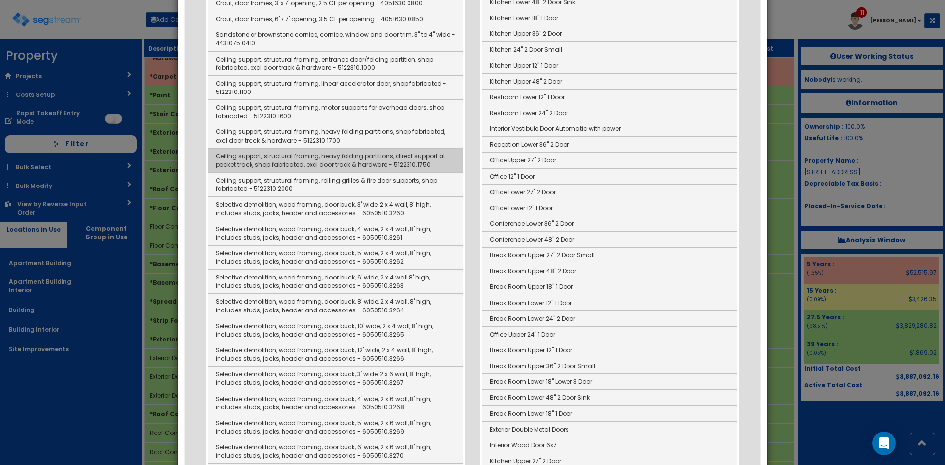
scroll to position [852, 0]
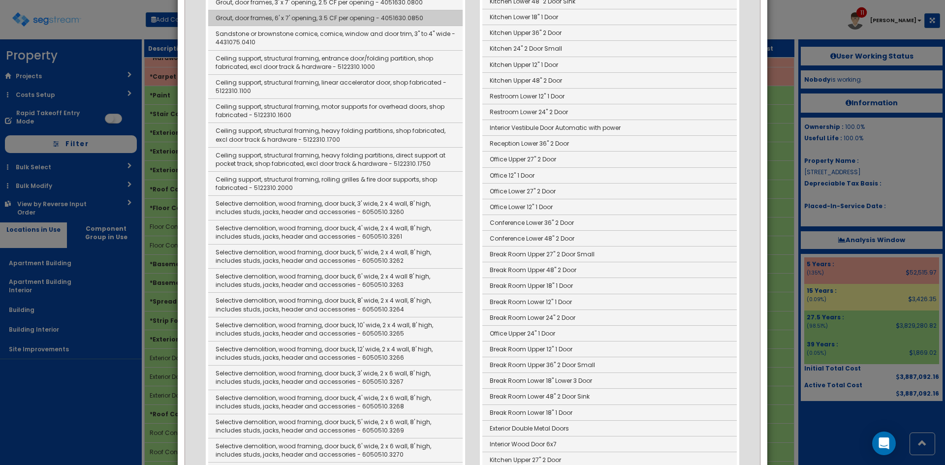
type input "door"
